Goal: Book appointment/travel/reservation

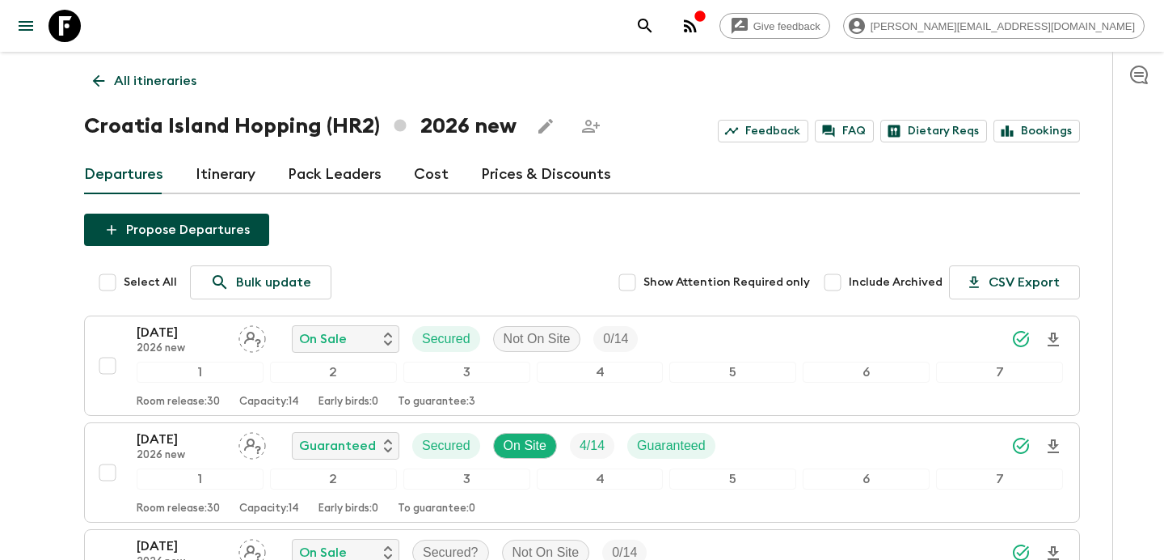
click at [169, 76] on p "All itineraries" at bounding box center [155, 80] width 82 height 19
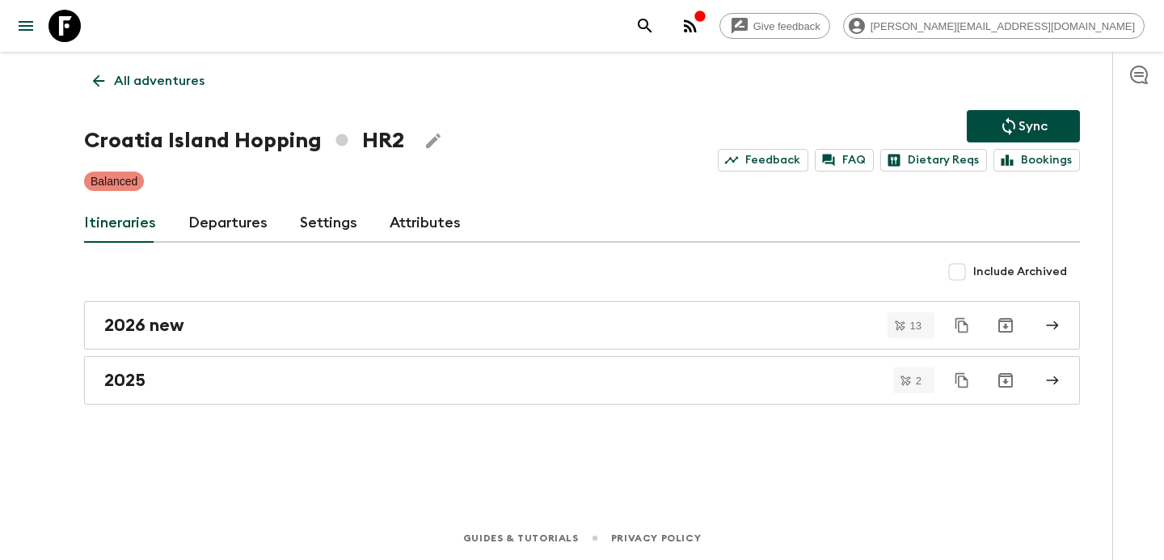
click at [169, 76] on p "All adventures" at bounding box center [159, 80] width 91 height 19
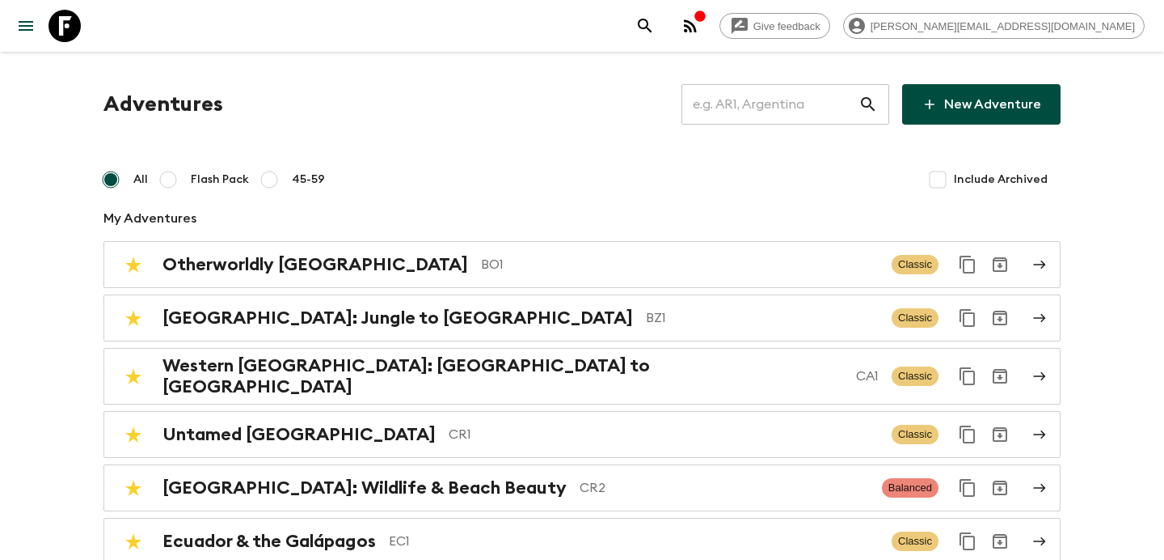
click at [759, 96] on input "text" at bounding box center [770, 104] width 177 height 45
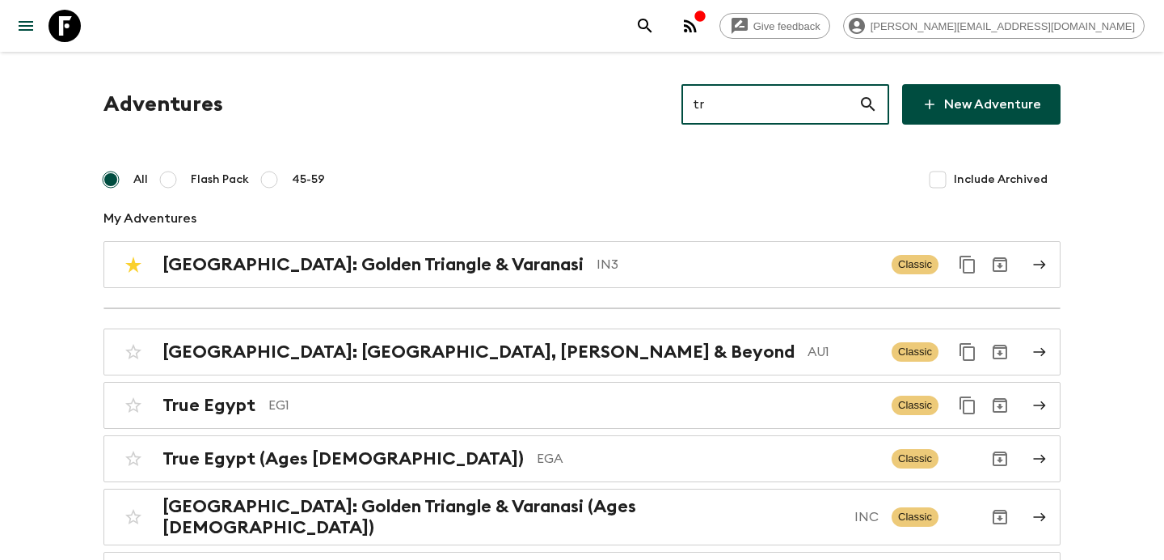
type input "tr1"
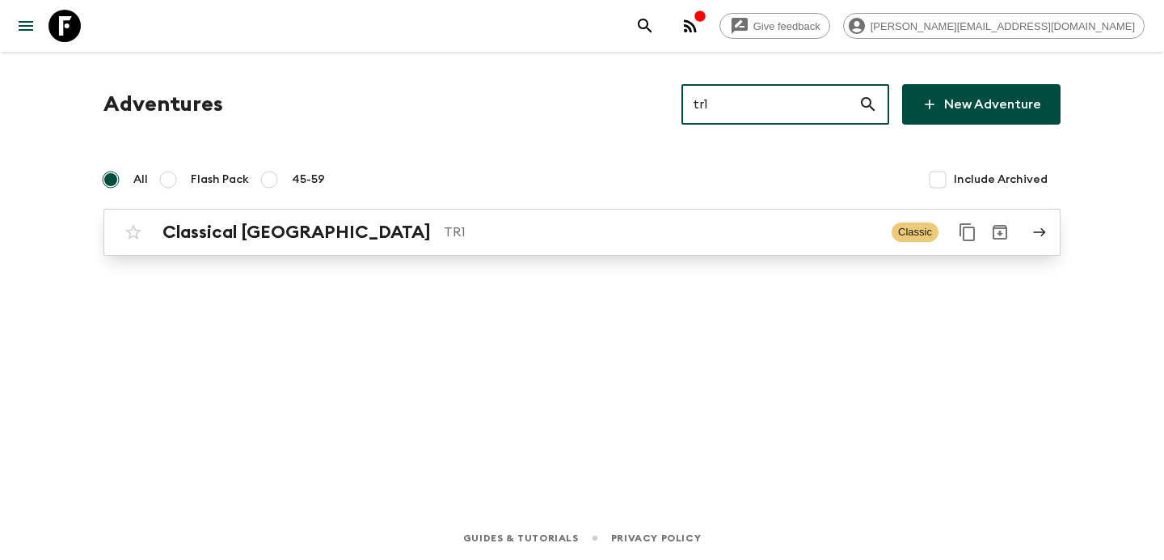
click at [570, 219] on div "Classical Türkiye TR1 Classic" at bounding box center [550, 232] width 867 height 32
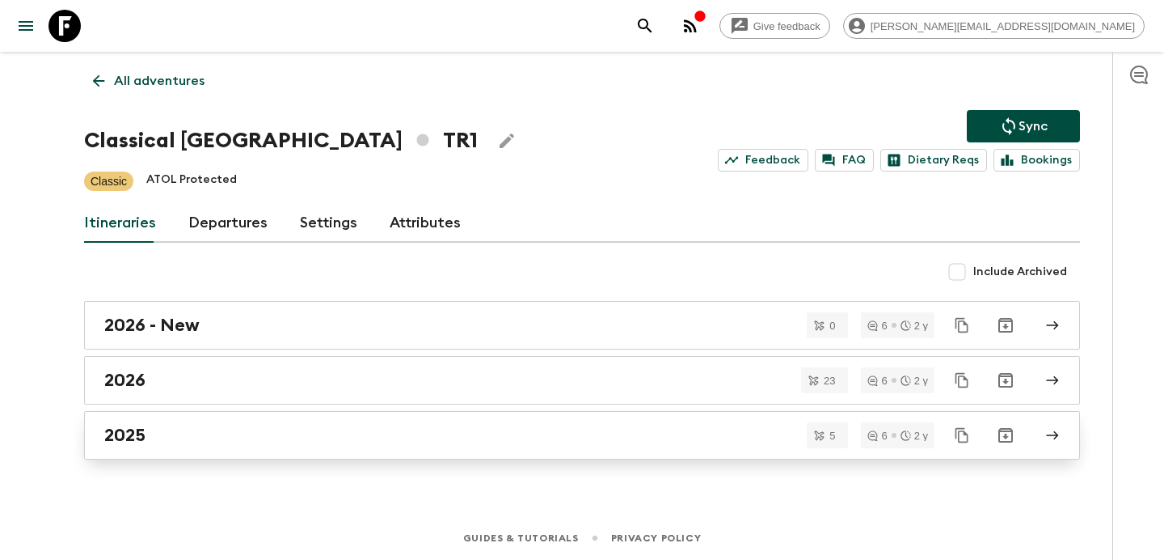
click at [399, 437] on div "2025" at bounding box center [566, 435] width 925 height 21
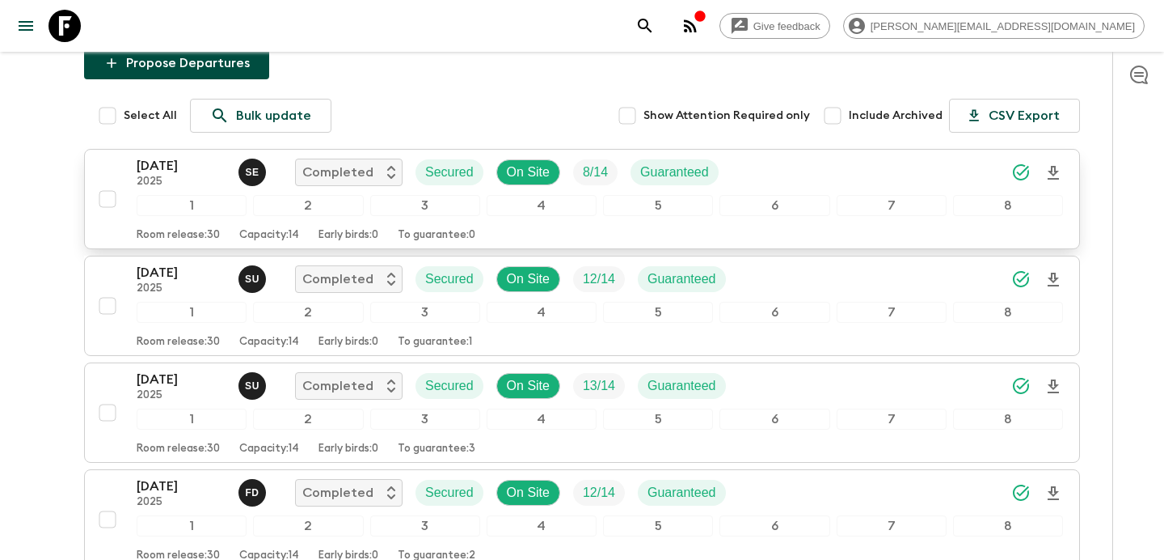
scroll to position [166, 0]
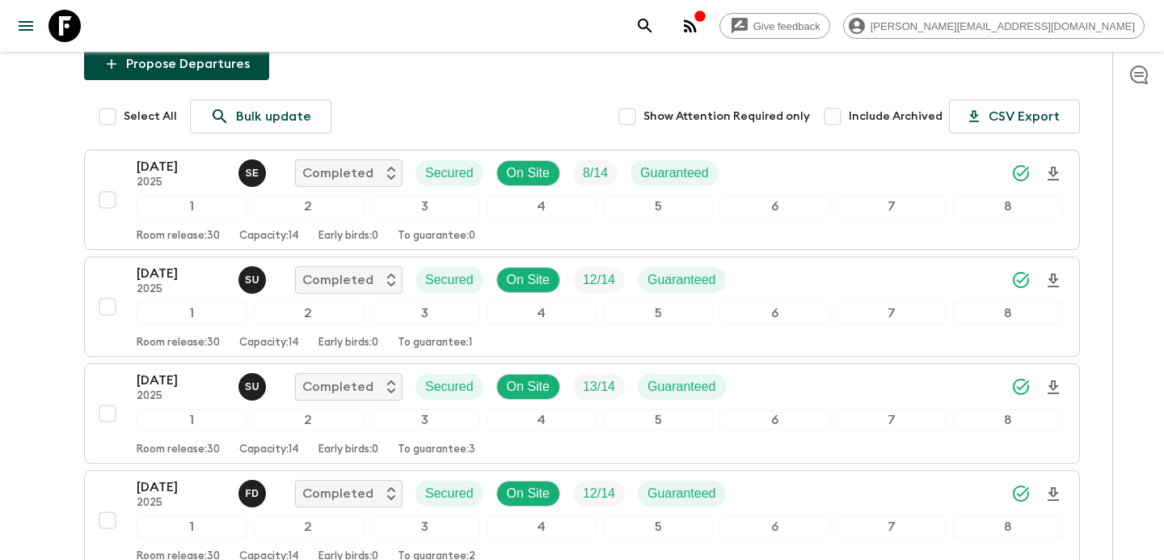
click at [838, 110] on input "Include Archived" at bounding box center [833, 116] width 32 height 32
checkbox input "true"
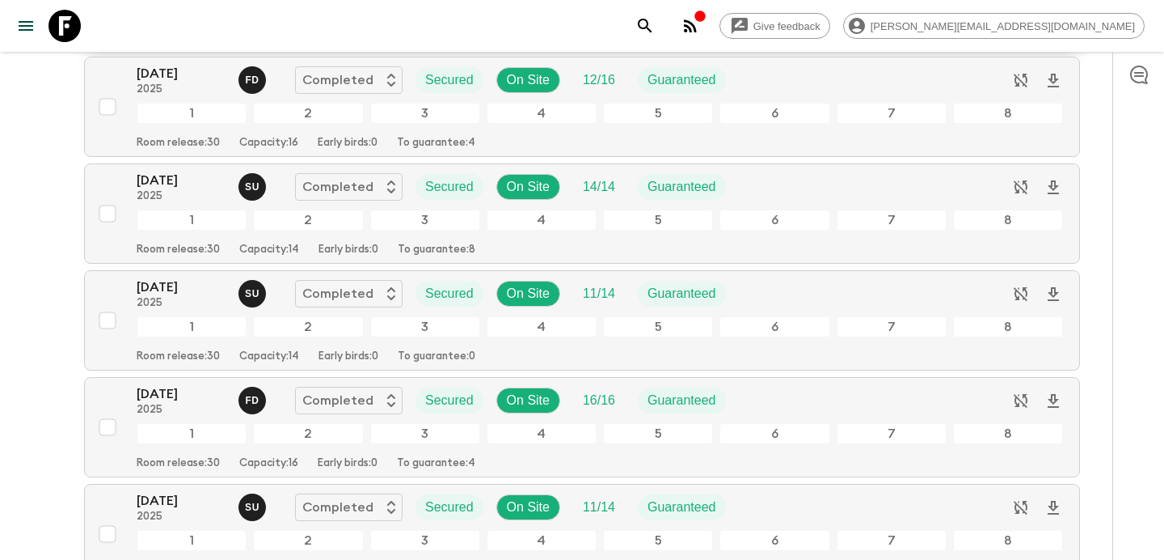
scroll to position [473, 0]
